Goal: Transaction & Acquisition: Purchase product/service

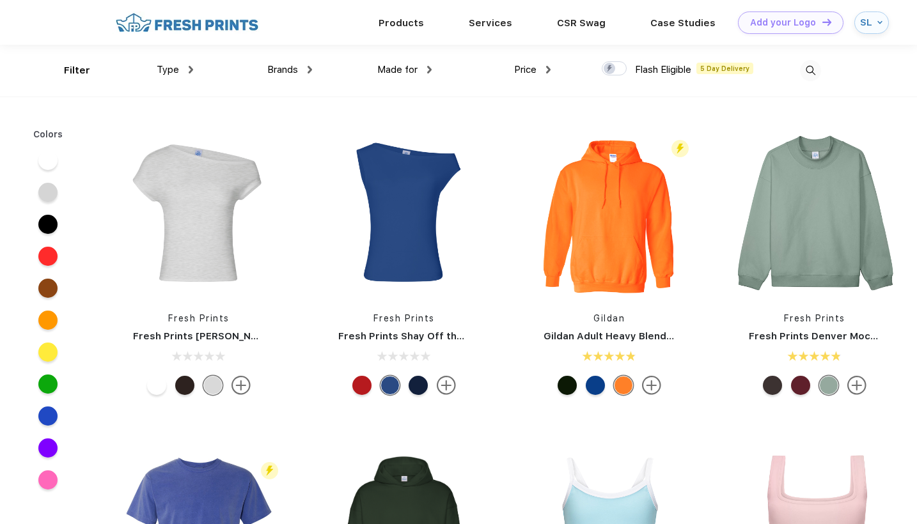
scroll to position [1, 0]
click at [175, 67] on span "Type" at bounding box center [168, 69] width 22 height 12
click at [193, 70] on div "Brands Most Popular Brands Moleskine Hydroflask Marine Layer S'well Vineyard Vi…" at bounding box center [252, 70] width 119 height 52
click at [185, 70] on div "Type" at bounding box center [175, 69] width 36 height 15
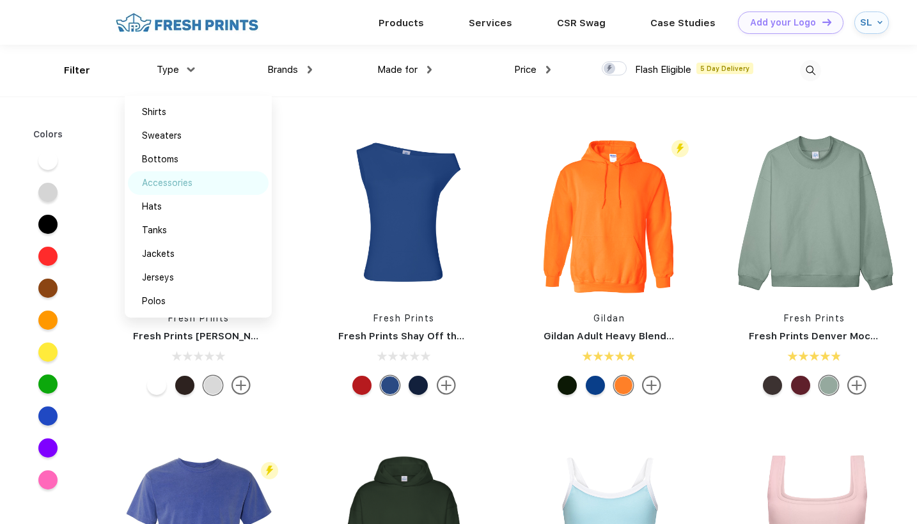
scroll to position [0, 0]
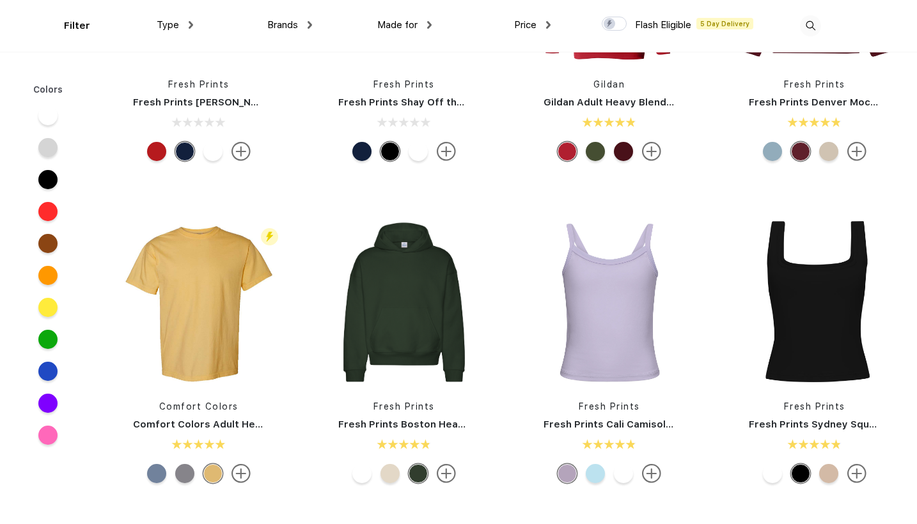
scroll to position [218, 0]
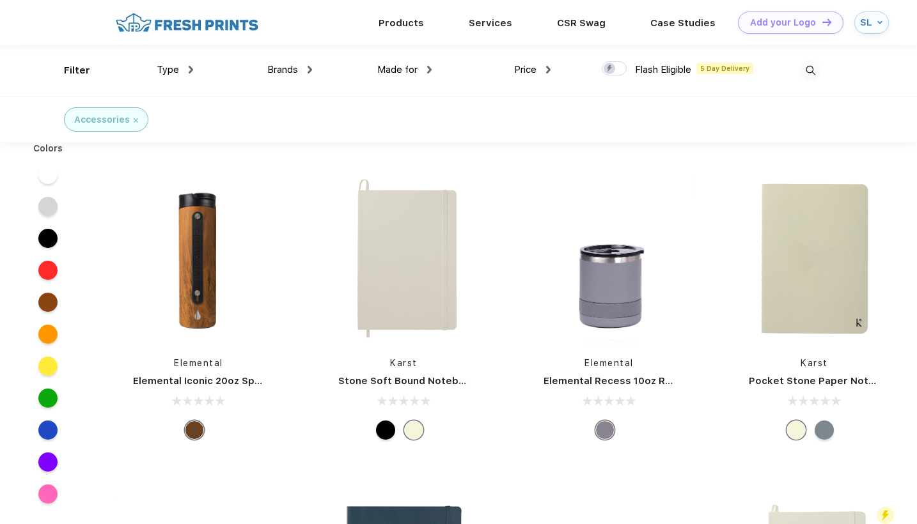
scroll to position [1, 0]
click at [526, 70] on span "Price" at bounding box center [525, 69] width 22 height 12
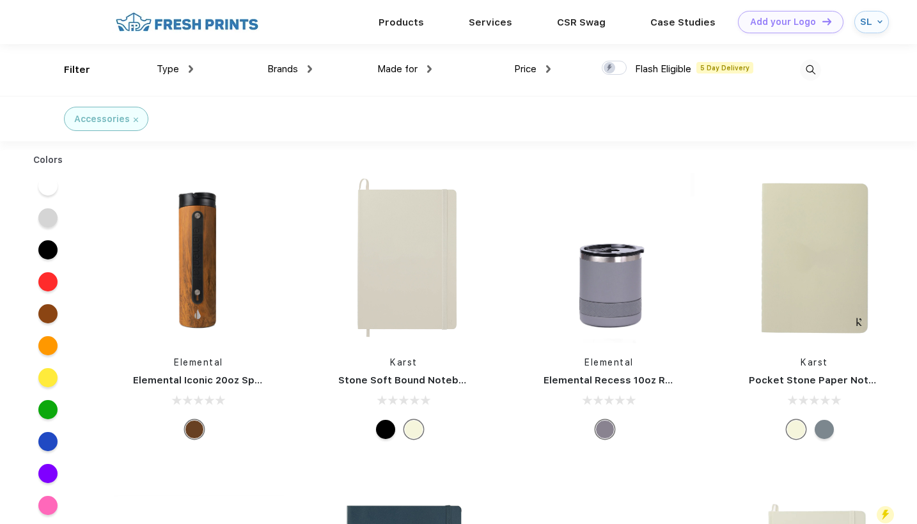
click at [547, 75] on div "Price" at bounding box center [532, 69] width 36 height 15
click at [509, 117] on div "$" at bounding box center [555, 112] width 141 height 24
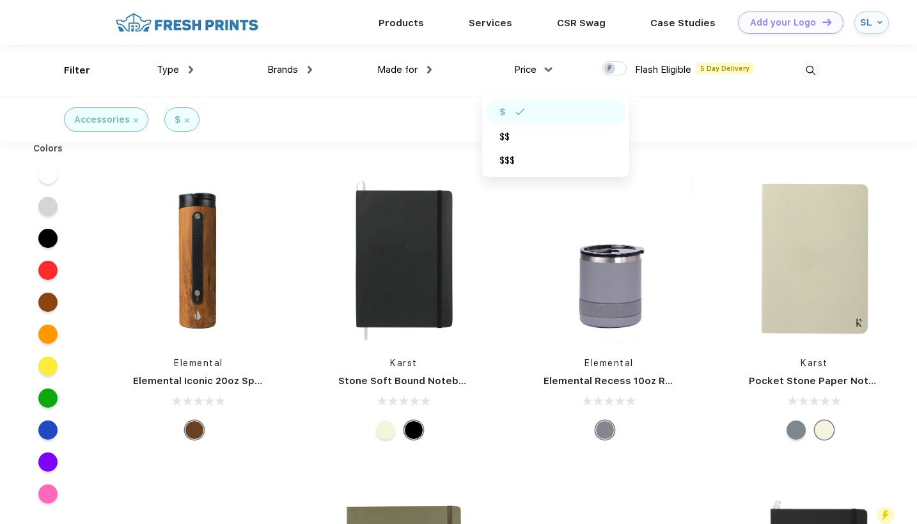
click at [87, 68] on div "Type Shirts Sweaters Bottoms Accessories Hats Tanks Jackets Jerseys Polos" at bounding box center [133, 71] width 119 height 52
click at [72, 72] on div "Filter" at bounding box center [77, 70] width 26 height 15
click at [81, 67] on div "Type Shirts Sweaters Bottoms Accessories Hats Tanks Jackets Jerseys Polos" at bounding box center [133, 71] width 119 height 52
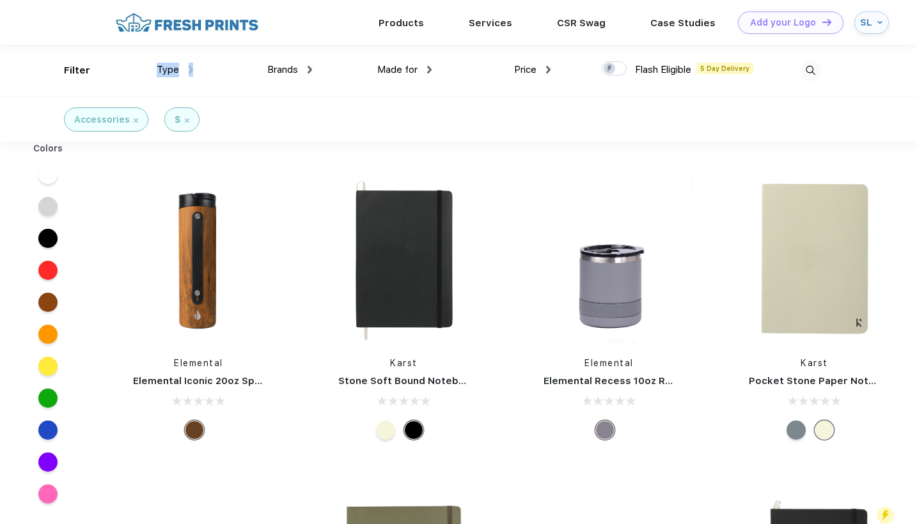
click at [81, 67] on div "Type Shirts Sweaters Bottoms Accessories Hats Tanks Jackets Jerseys Polos" at bounding box center [133, 71] width 119 height 52
click at [816, 70] on img at bounding box center [810, 70] width 21 height 21
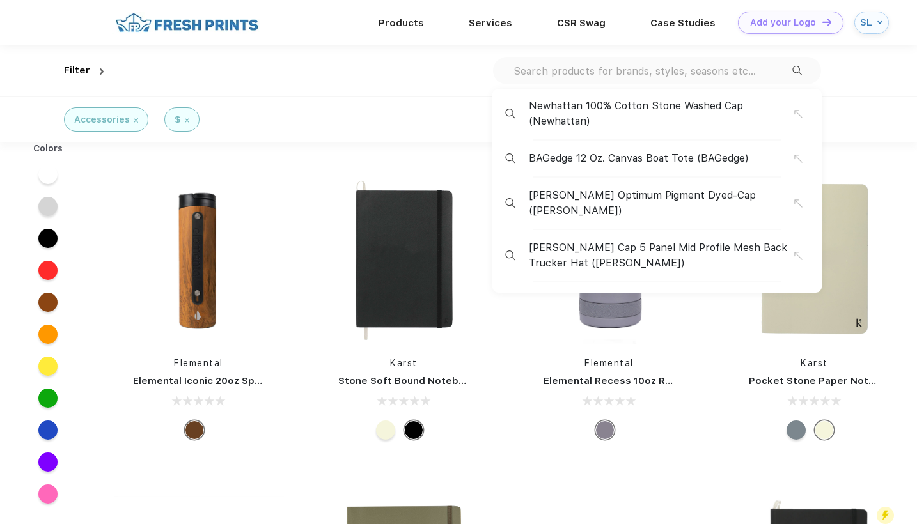
click at [631, 71] on input "text" at bounding box center [652, 71] width 280 height 14
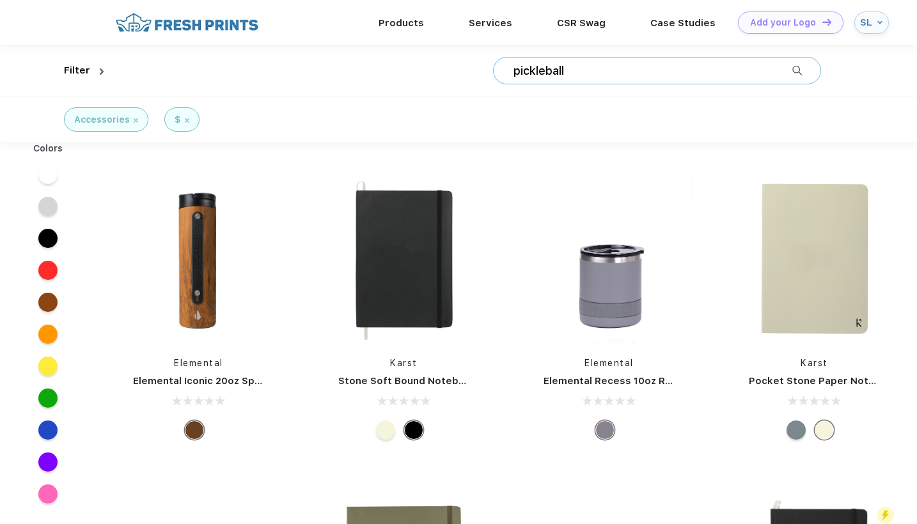
type input "pickleball"
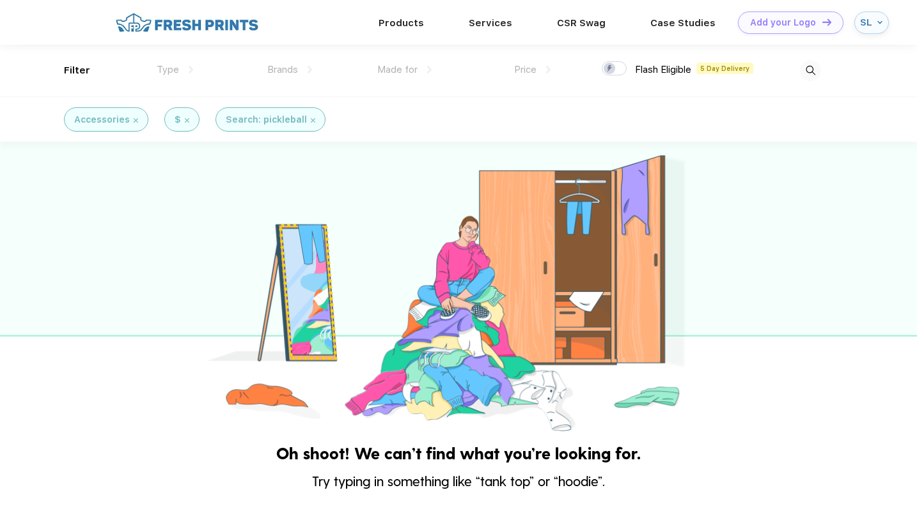
click at [180, 120] on div "$" at bounding box center [182, 119] width 15 height 13
click at [185, 120] on img at bounding box center [187, 120] width 4 height 4
click at [125, 119] on div "Accessories" at bounding box center [102, 119] width 56 height 13
click at [134, 119] on img at bounding box center [136, 120] width 4 height 4
click at [816, 68] on img at bounding box center [810, 70] width 21 height 21
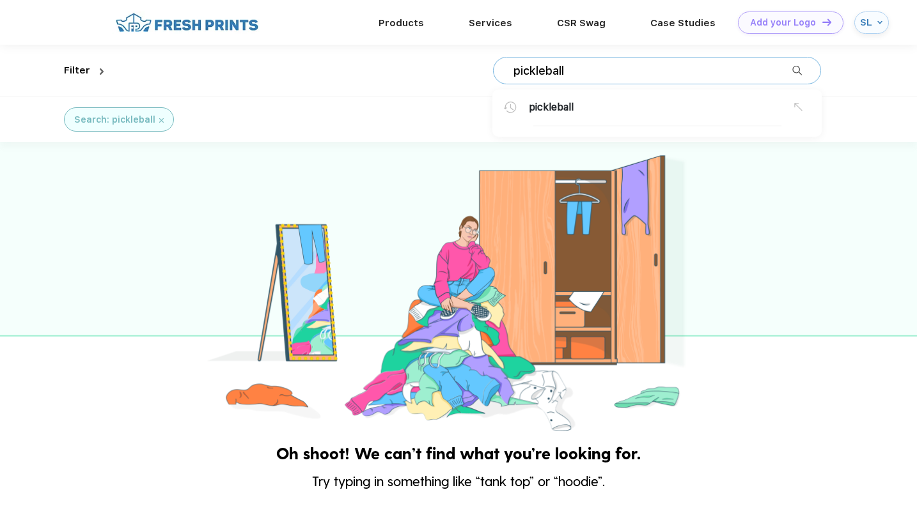
click at [582, 105] on div "pickleball" at bounding box center [661, 107] width 265 height 15
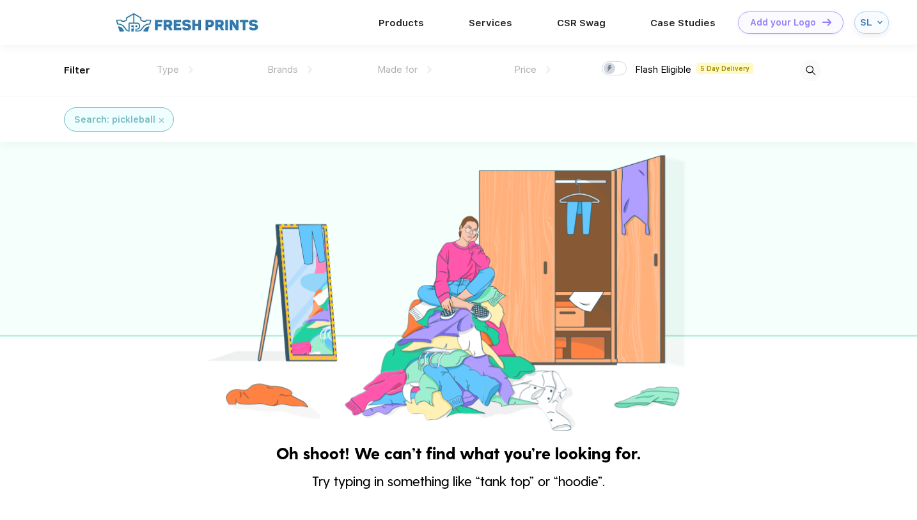
click at [161, 116] on div "Search: pickleball" at bounding box center [119, 119] width 110 height 24
click at [161, 118] on div "Search: pickleball" at bounding box center [119, 119] width 110 height 24
click at [160, 118] on img at bounding box center [161, 120] width 4 height 4
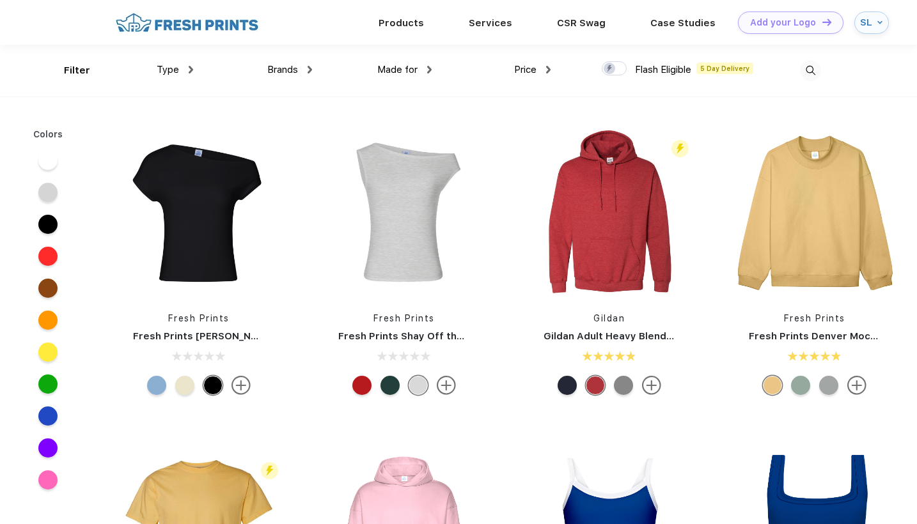
click at [809, 77] on img at bounding box center [810, 70] width 21 height 21
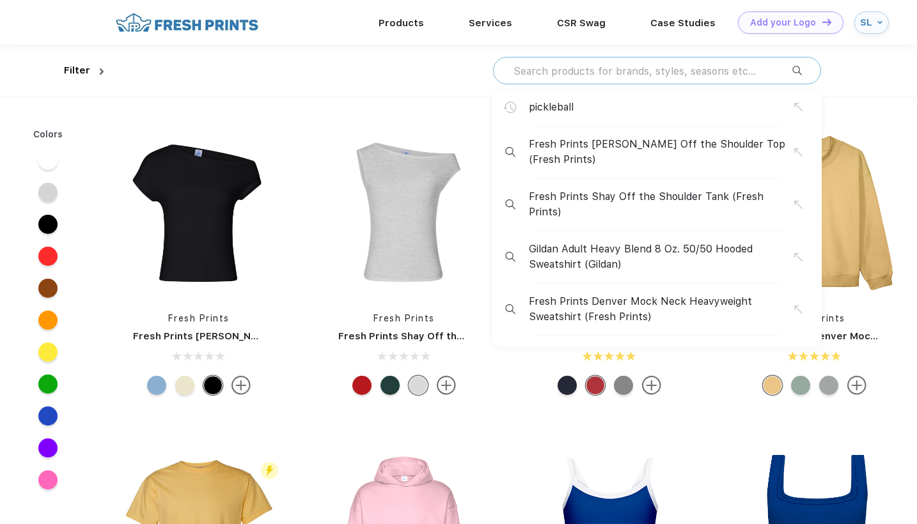
click at [679, 72] on input "text" at bounding box center [652, 71] width 280 height 14
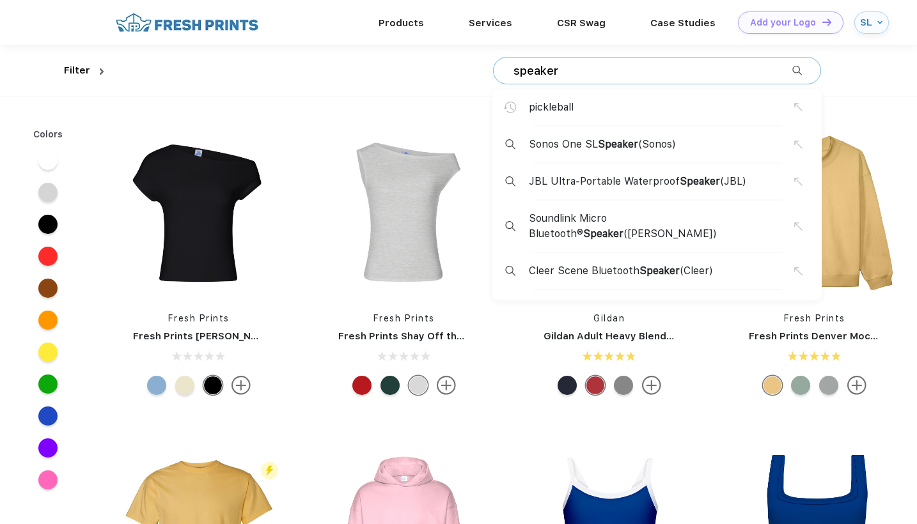
type input "speaker"
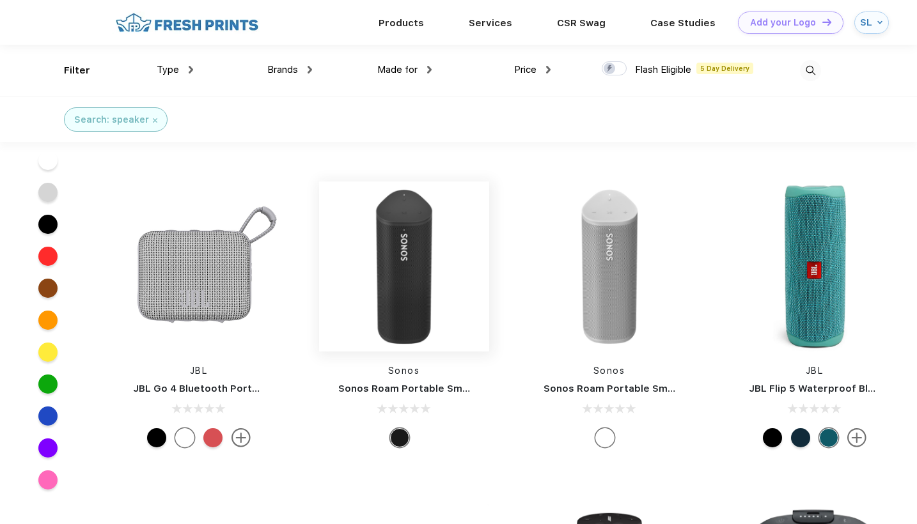
scroll to position [173, 0]
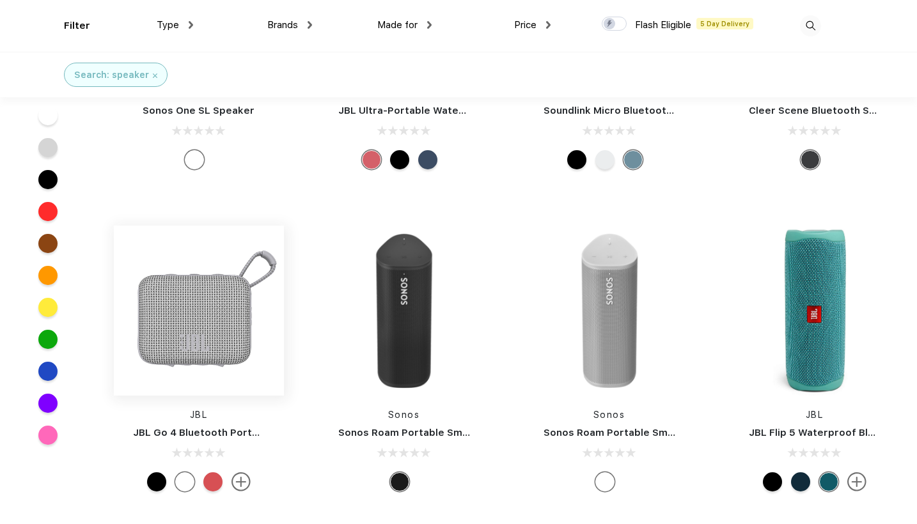
click at [209, 314] on img at bounding box center [199, 311] width 170 height 170
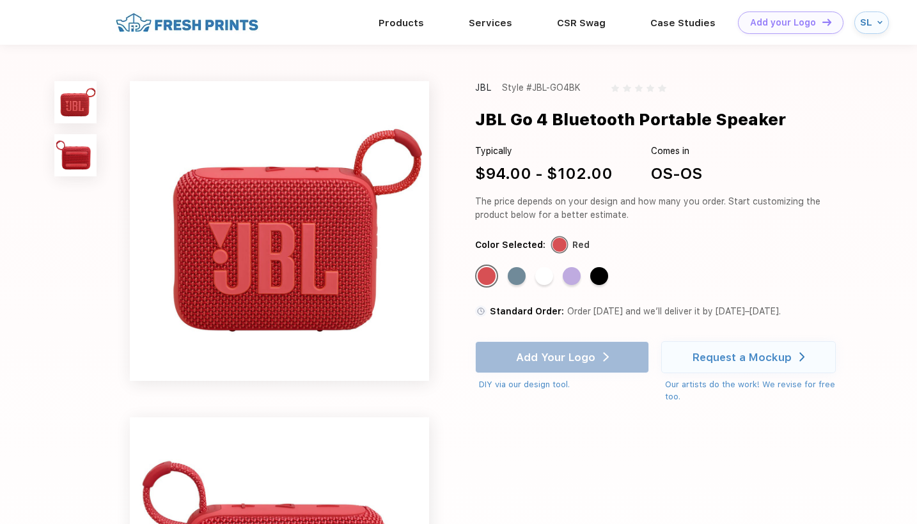
scroll to position [173, 0]
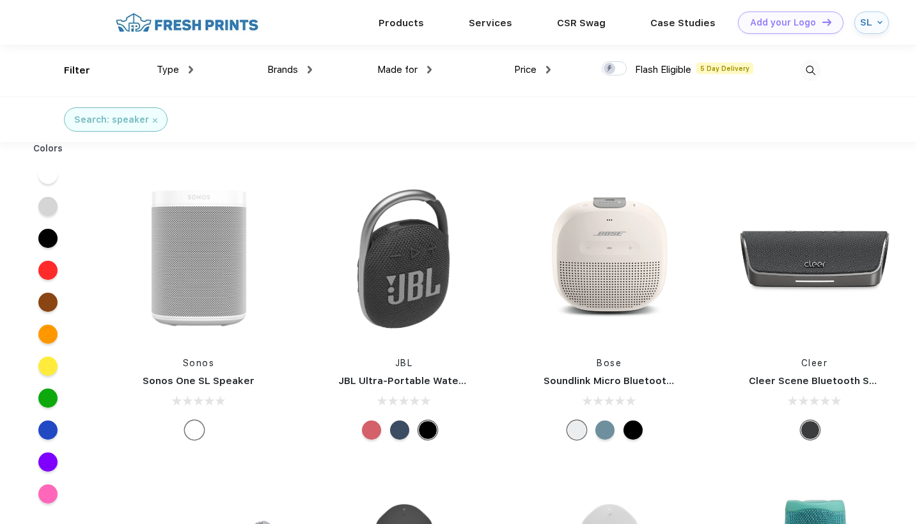
click at [548, 68] on img at bounding box center [548, 70] width 4 height 8
click at [502, 114] on div "$" at bounding box center [501, 111] width 5 height 13
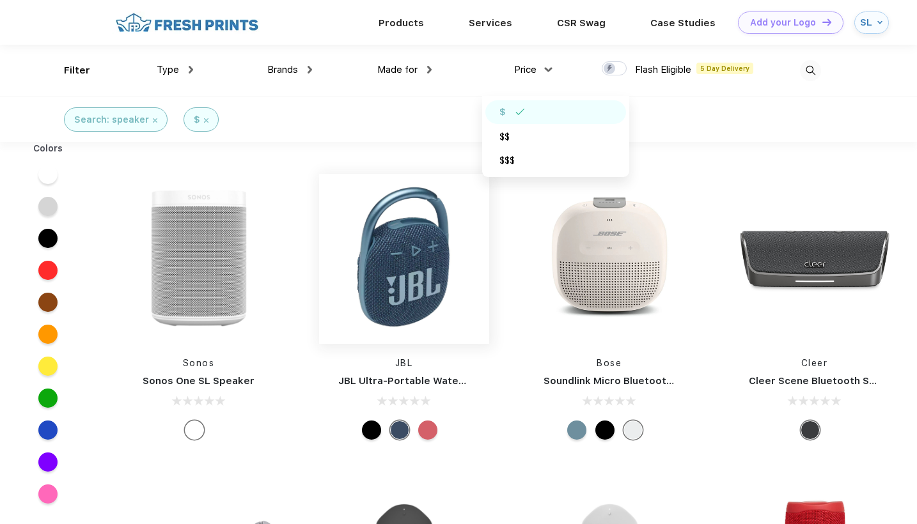
click at [415, 258] on img at bounding box center [404, 259] width 170 height 170
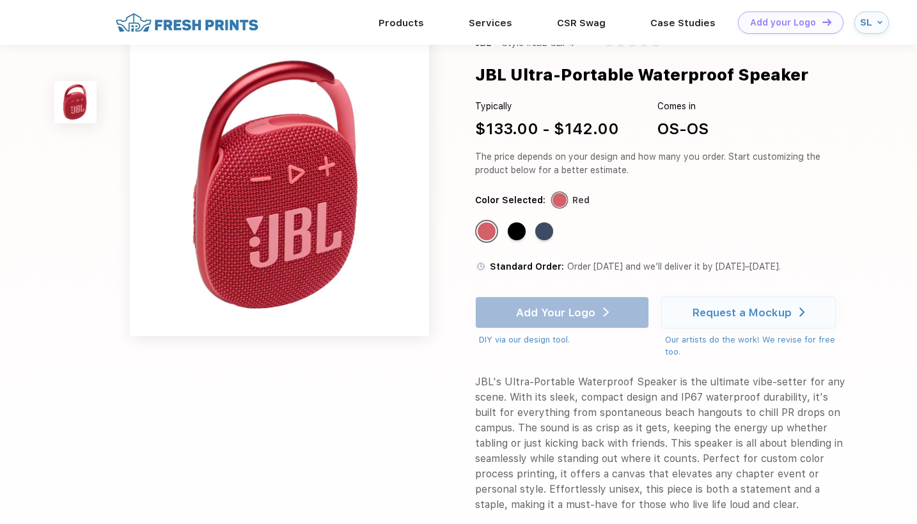
scroll to position [4, 0]
